Goal: Task Accomplishment & Management: Manage account settings

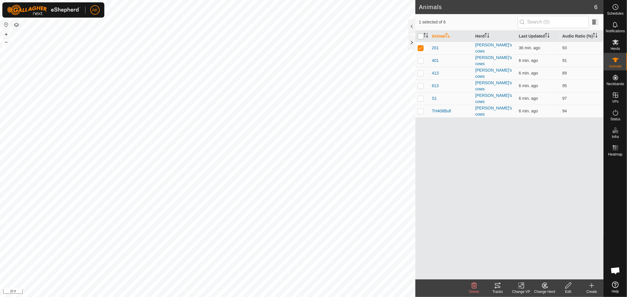
click at [420, 36] on input "checkbox" at bounding box center [421, 36] width 6 height 6
checkbox input "true"
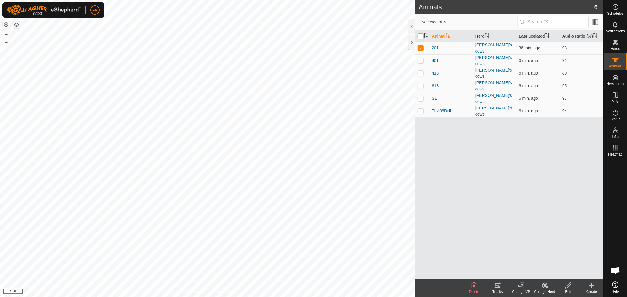
checkbox input "true"
click at [495, 286] on icon at bounding box center [497, 285] width 7 height 7
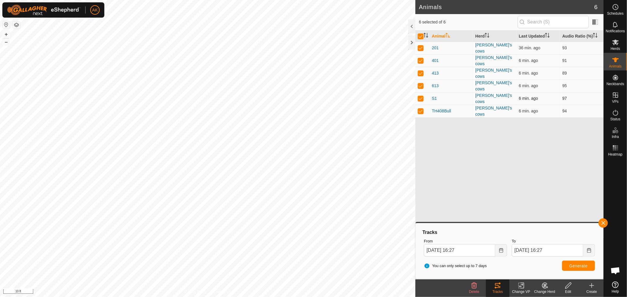
click at [415, 93] on div "Animals 6 6 selected of 6 Animal Herd Last Updated Audio Ratio (%) 201 [PERSON_…" at bounding box center [301, 148] width 603 height 297
